Goal: Information Seeking & Learning: Learn about a topic

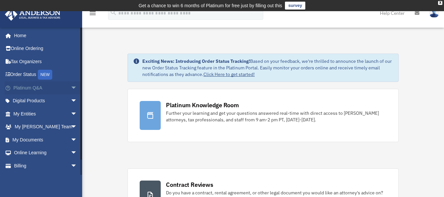
click at [71, 87] on span "arrow_drop_down" at bounding box center [77, 87] width 13 height 13
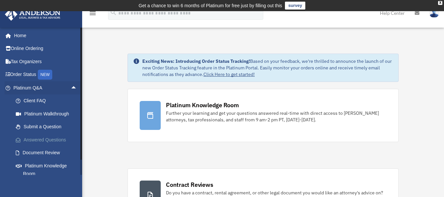
click at [48, 139] on link "Answered Questions" at bounding box center [48, 139] width 78 height 13
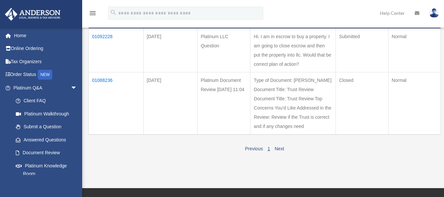
scroll to position [104, 0]
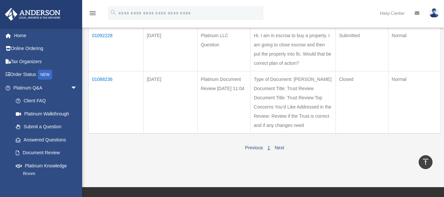
click at [109, 87] on td "01088236" at bounding box center [116, 102] width 55 height 62
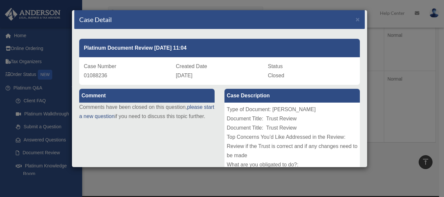
scroll to position [0, 0]
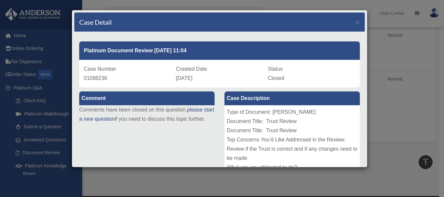
click at [109, 87] on div "Case Number 01088236 Created Date August 25, 2025 Status Closed" at bounding box center [219, 74] width 281 height 28
click at [356, 22] on span "×" at bounding box center [358, 22] width 4 height 8
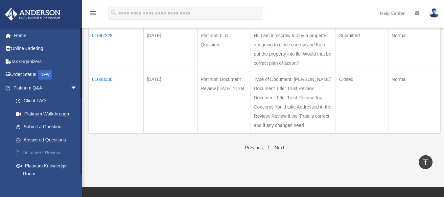
click at [42, 153] on link "Document Review" at bounding box center [48, 152] width 78 height 13
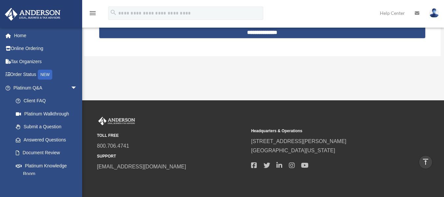
scroll to position [761, 0]
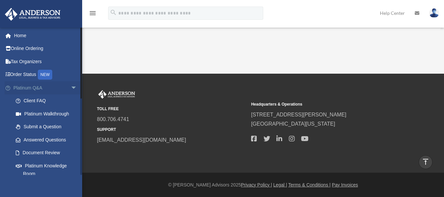
click at [27, 90] on link "Platinum Q&A arrow_drop_down" at bounding box center [46, 87] width 82 height 13
click at [71, 85] on span "arrow_drop_down" at bounding box center [77, 87] width 13 height 13
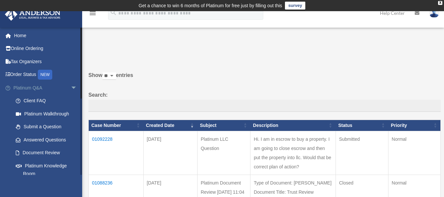
click at [71, 87] on span "arrow_drop_down" at bounding box center [77, 87] width 13 height 13
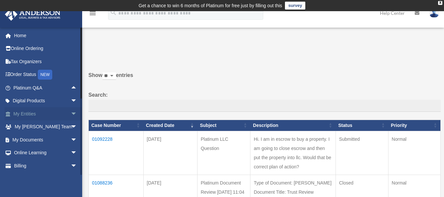
click at [71, 113] on span "arrow_drop_down" at bounding box center [77, 113] width 13 height 13
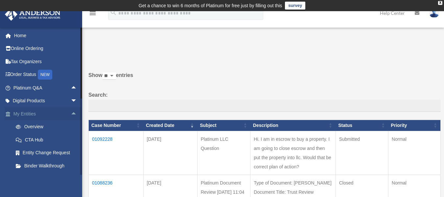
click at [71, 113] on span "arrow_drop_up" at bounding box center [77, 113] width 13 height 13
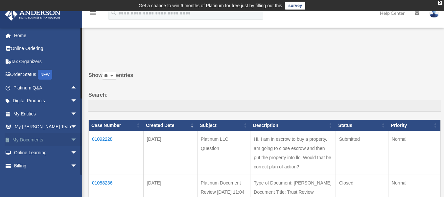
click at [71, 137] on span "arrow_drop_down" at bounding box center [77, 139] width 13 height 13
click at [31, 150] on link "Box" at bounding box center [48, 152] width 78 height 13
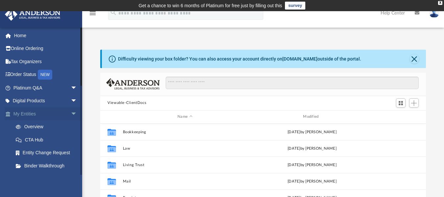
click at [71, 112] on span "arrow_drop_down" at bounding box center [77, 113] width 13 height 13
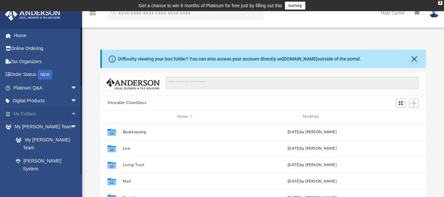
click at [71, 112] on span "arrow_drop_up" at bounding box center [77, 113] width 13 height 13
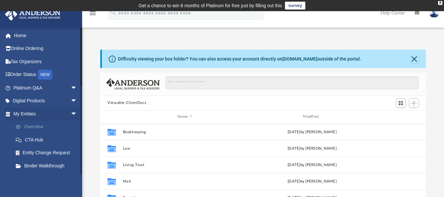
click at [41, 125] on link "Overview" at bounding box center [48, 126] width 78 height 13
click at [36, 139] on link "CTA Hub" at bounding box center [48, 139] width 78 height 13
